Goal: Transaction & Acquisition: Purchase product/service

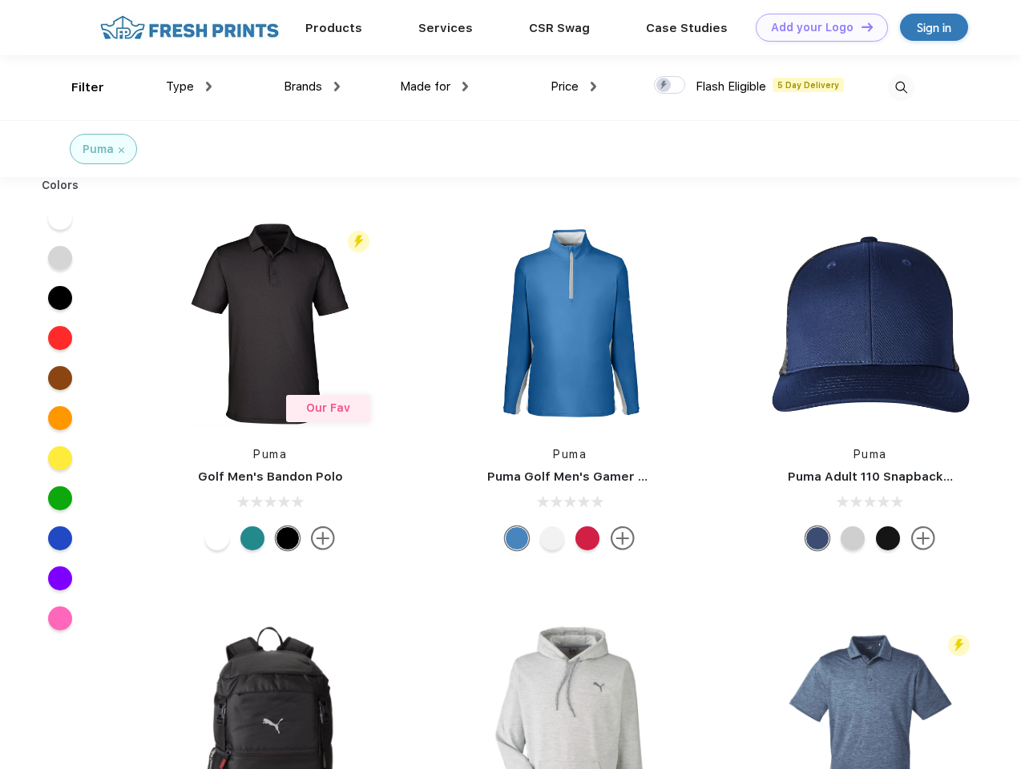
click at [816, 27] on link "Add your Logo Design Tool" at bounding box center [822, 28] width 132 height 28
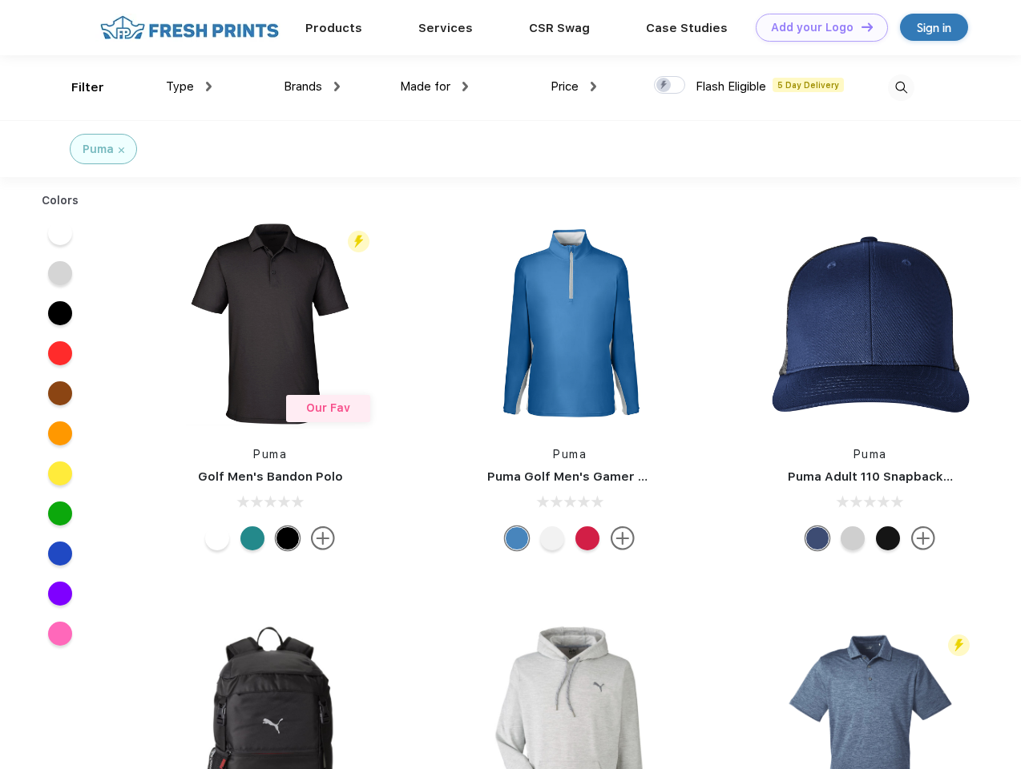
click at [0, 0] on div "Design Tool" at bounding box center [0, 0] width 0 height 0
click at [860, 26] on link "Add your Logo Design Tool" at bounding box center [822, 28] width 132 height 28
click at [77, 87] on div "Filter" at bounding box center [87, 88] width 33 height 18
click at [189, 87] on span "Type" at bounding box center [180, 86] width 28 height 14
click at [312, 87] on span "Brands" at bounding box center [303, 86] width 38 height 14
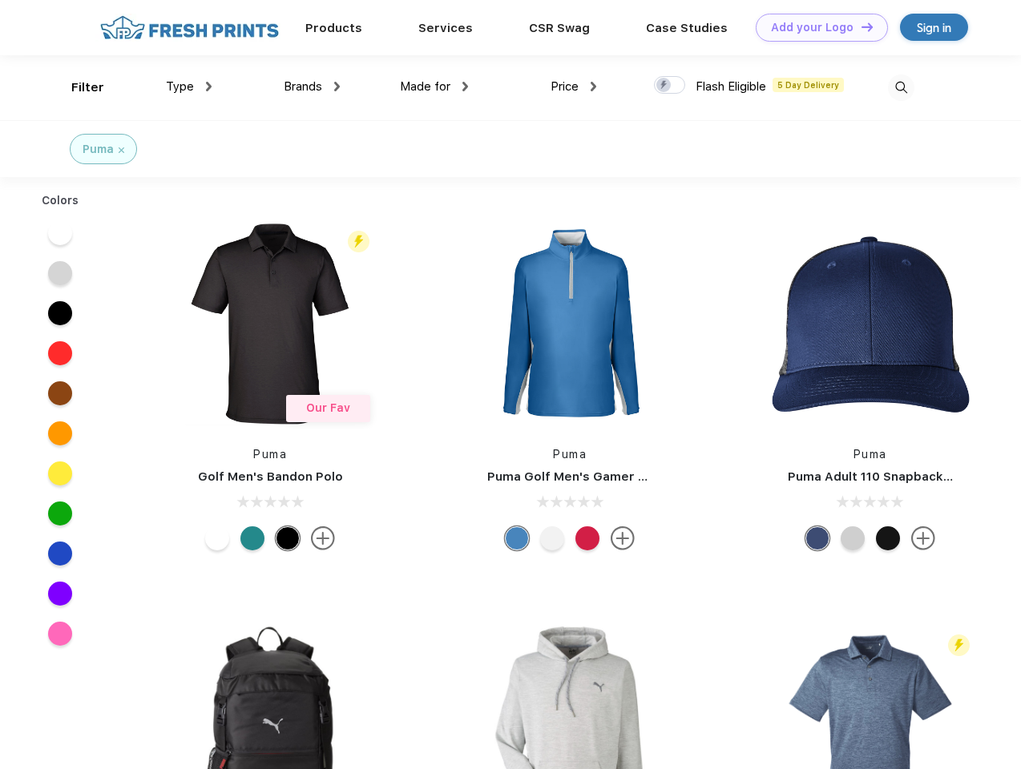
click at [434, 87] on span "Made for" at bounding box center [425, 86] width 50 height 14
click at [574, 87] on span "Price" at bounding box center [564, 86] width 28 height 14
click at [670, 86] on div at bounding box center [669, 85] width 31 height 18
click at [664, 86] on input "checkbox" at bounding box center [659, 80] width 10 height 10
click at [901, 87] on img at bounding box center [901, 88] width 26 height 26
